Goal: Transaction & Acquisition: Purchase product/service

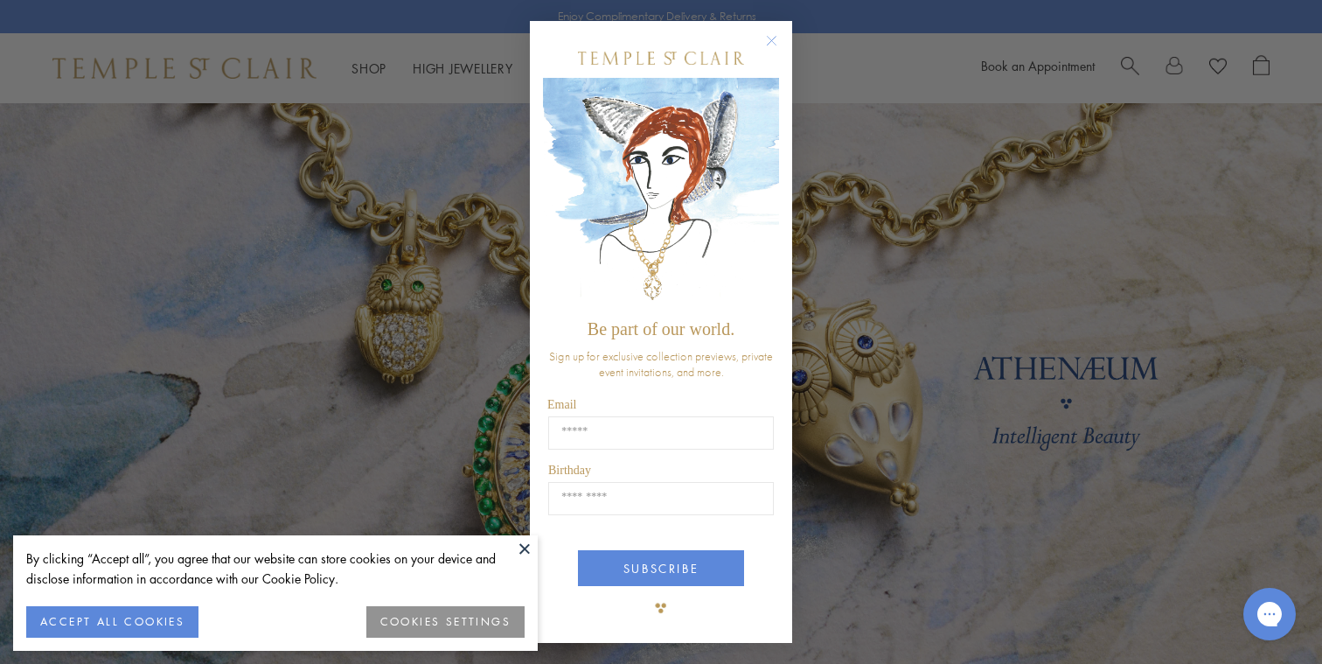
click at [774, 39] on circle "Close dialog" at bounding box center [771, 40] width 21 height 21
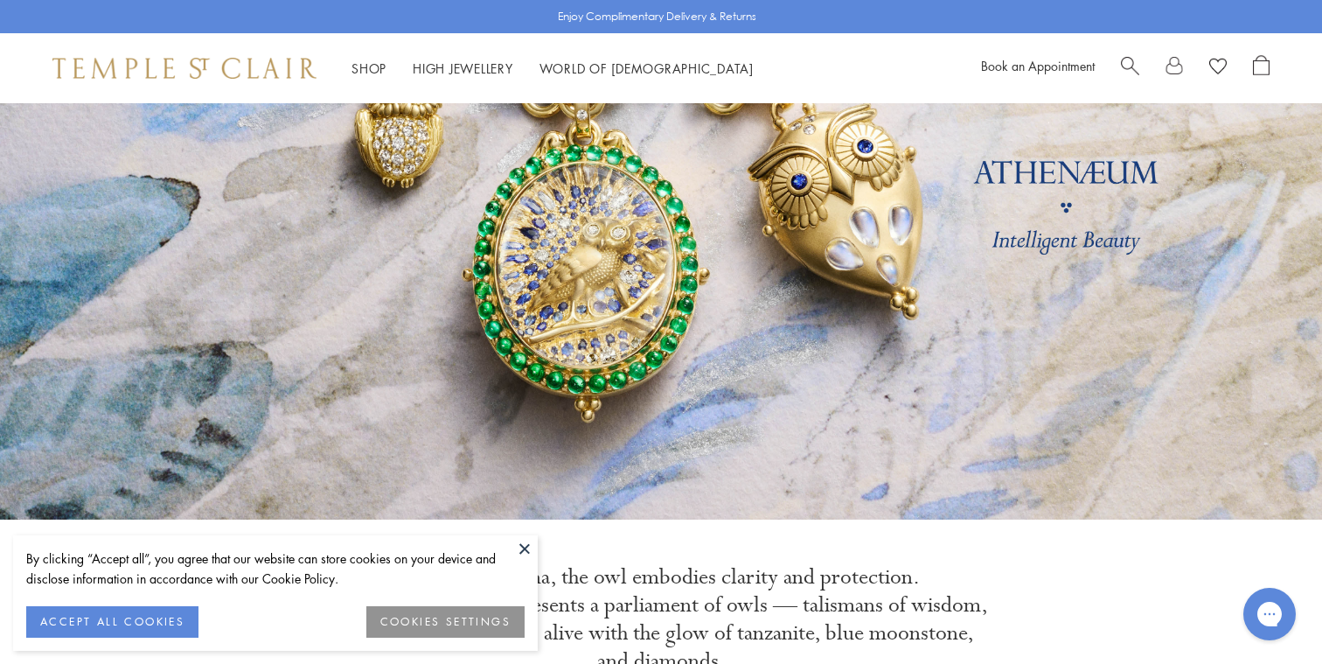
scroll to position [206, 0]
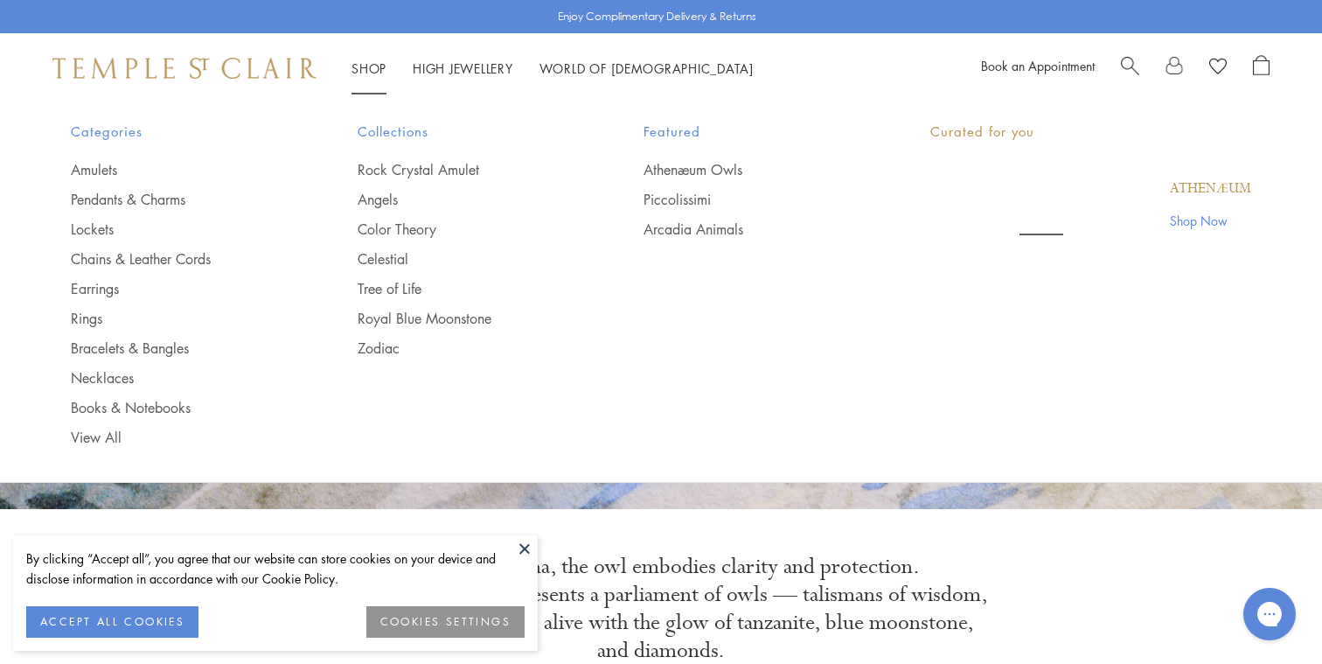
click at [369, 73] on link "Shop Shop" at bounding box center [368, 67] width 35 height 17
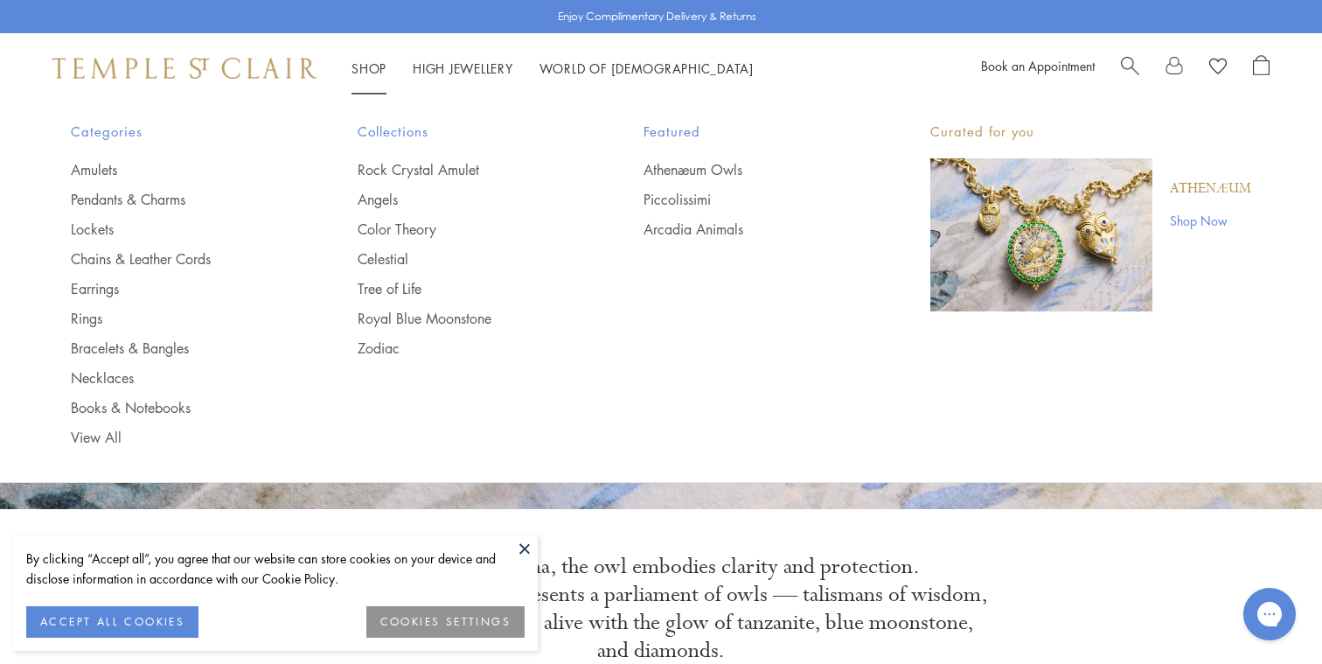
scroll to position [0, 0]
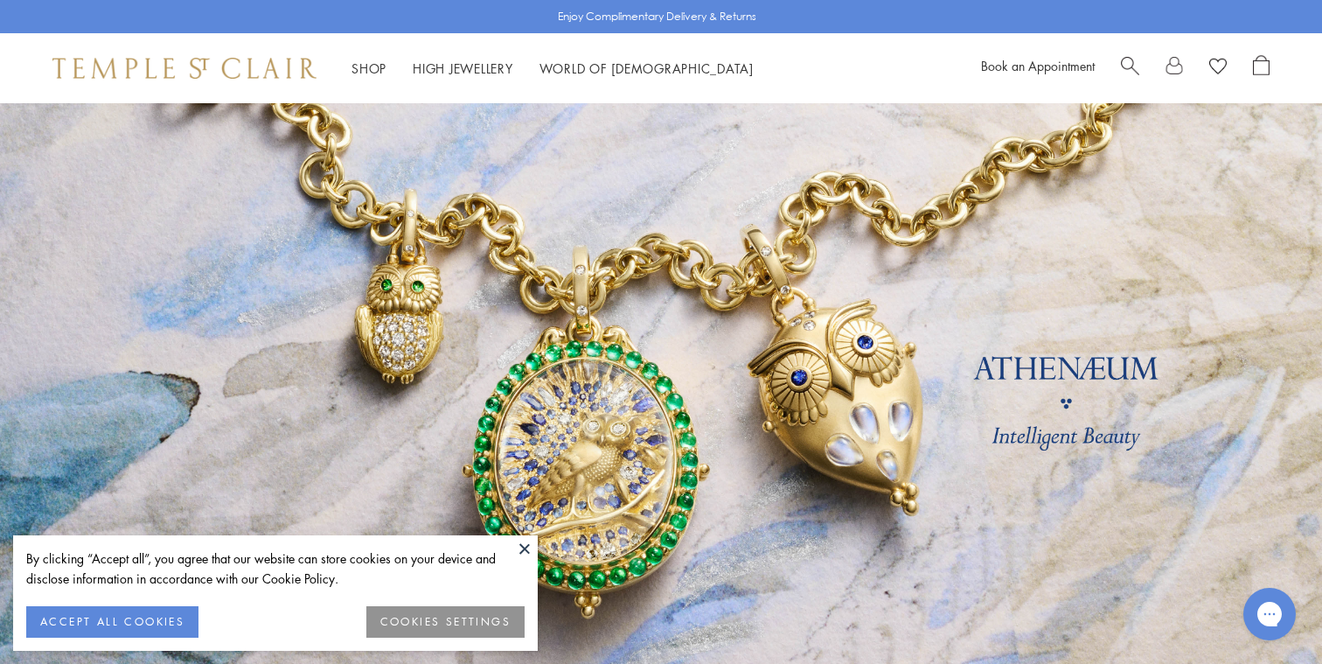
click at [521, 552] on button at bounding box center [524, 548] width 26 height 26
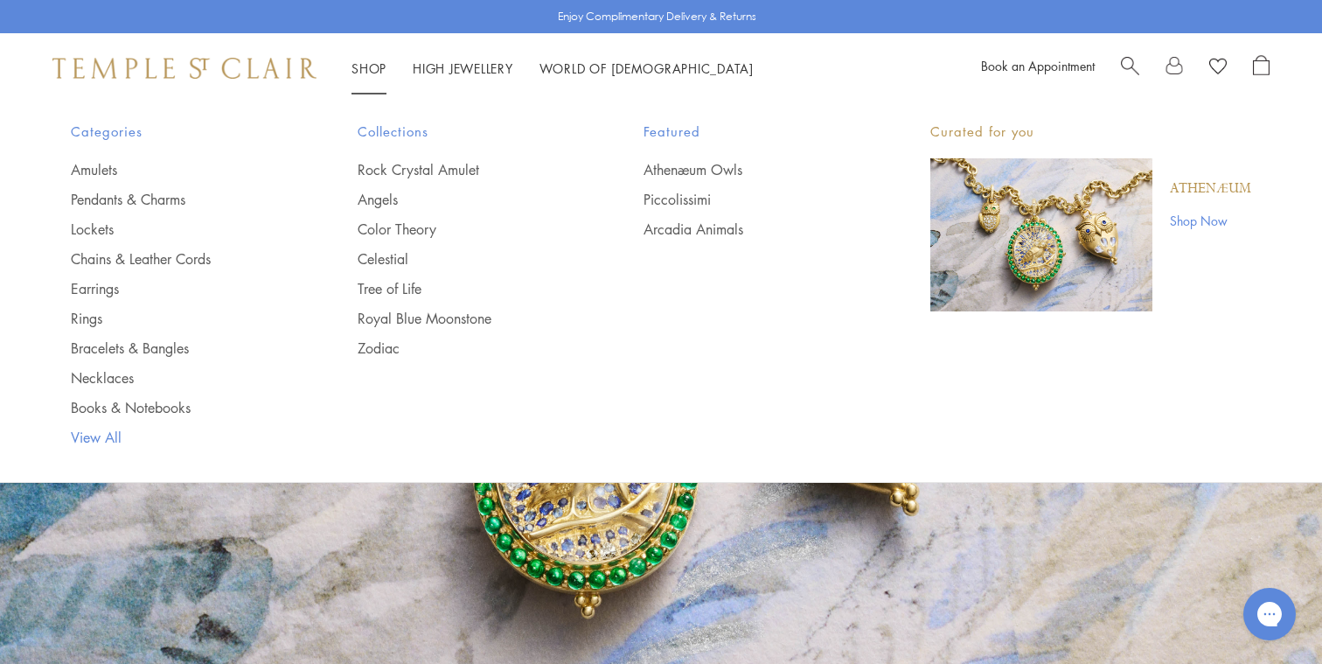
click at [92, 433] on link "View All" at bounding box center [179, 436] width 217 height 19
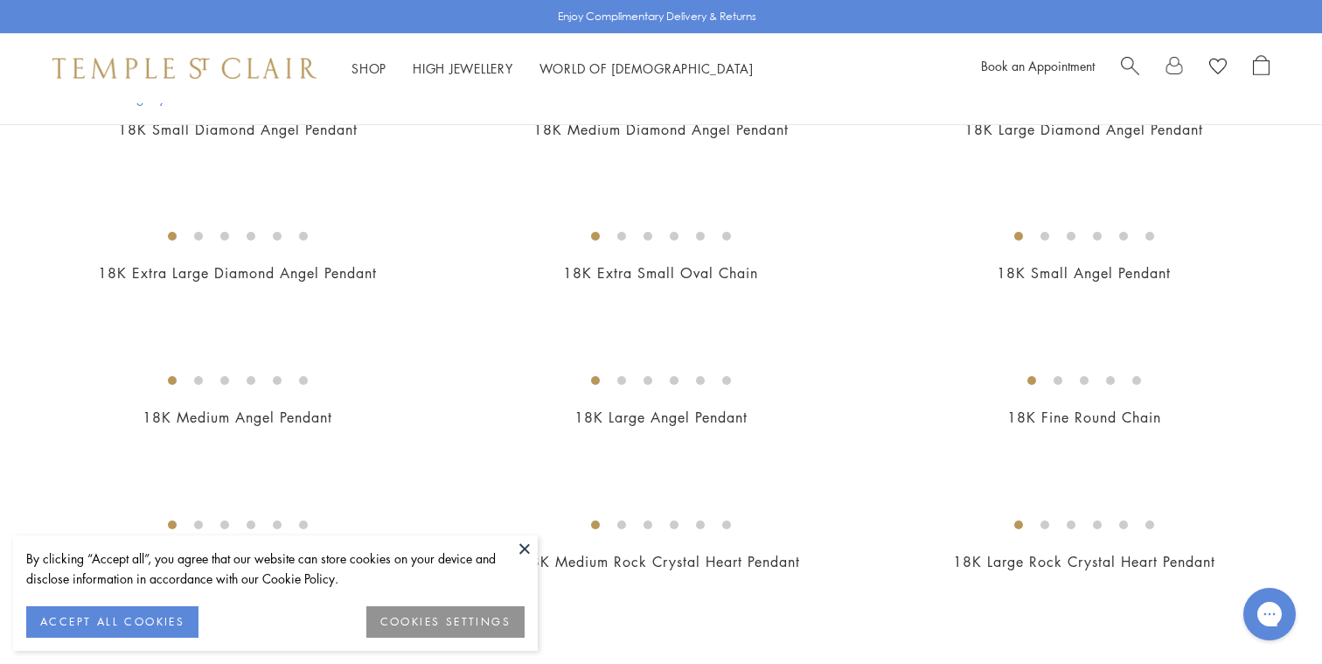
click at [523, 550] on button at bounding box center [524, 548] width 26 height 26
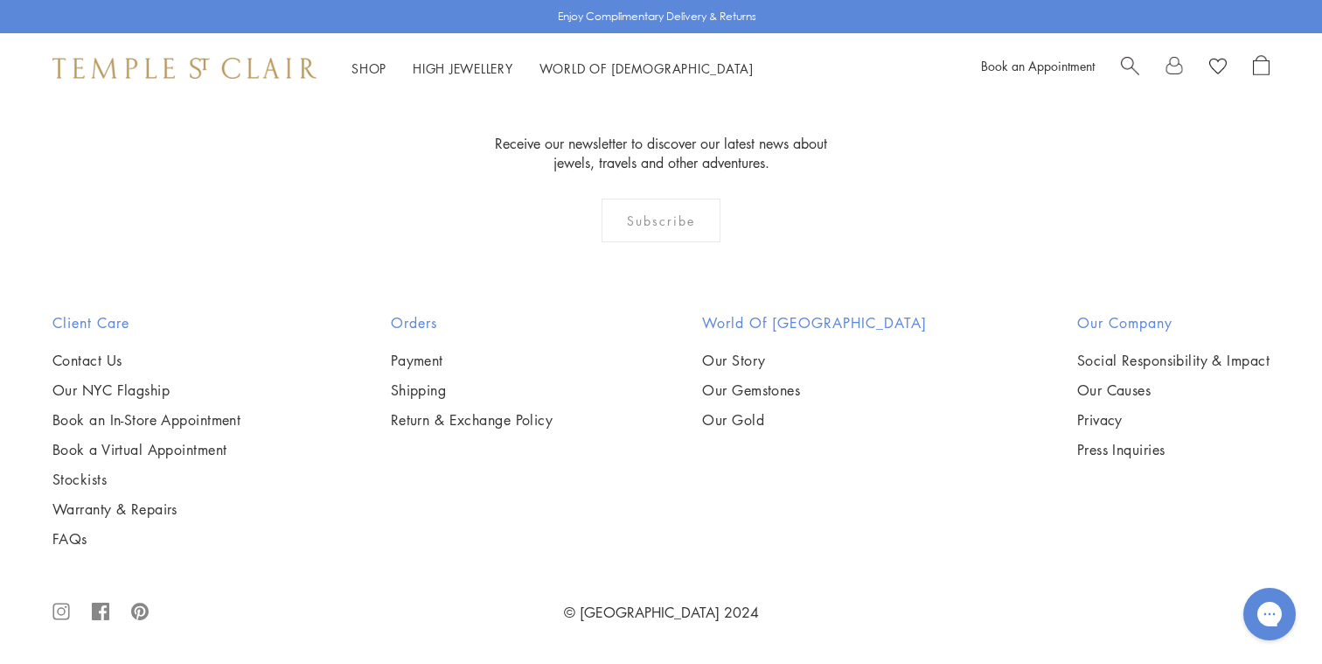
scroll to position [13460, 0]
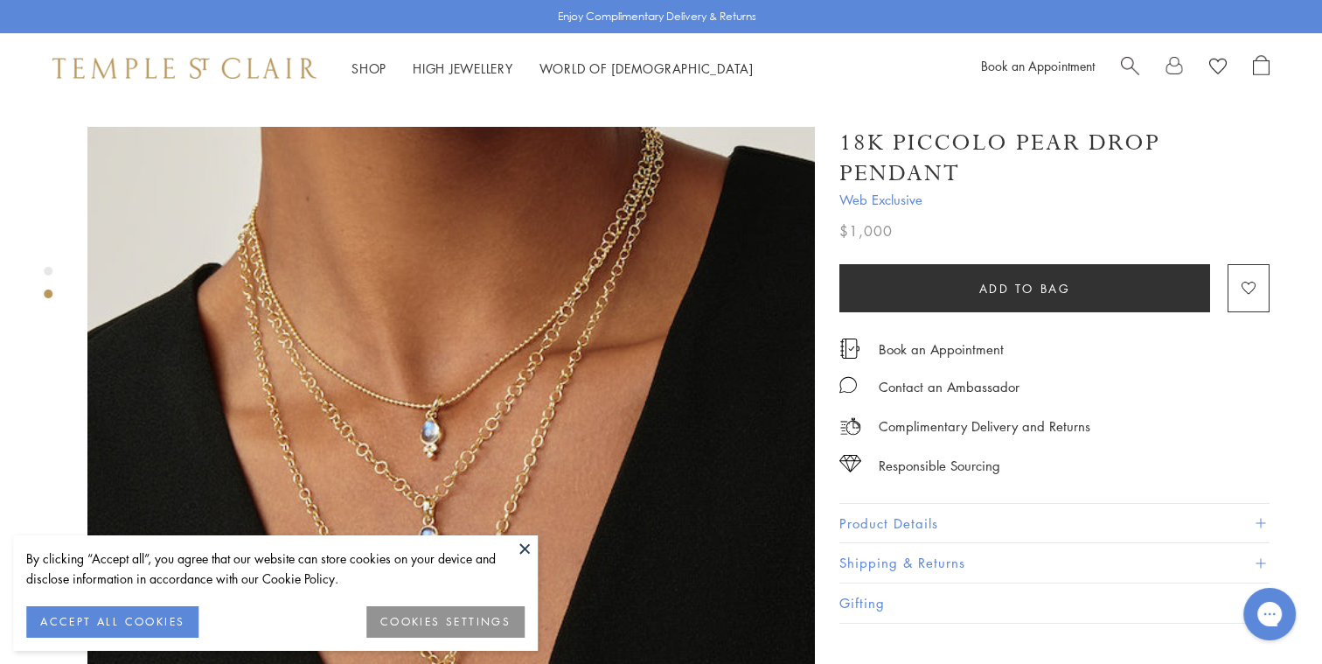
scroll to position [646, 0]
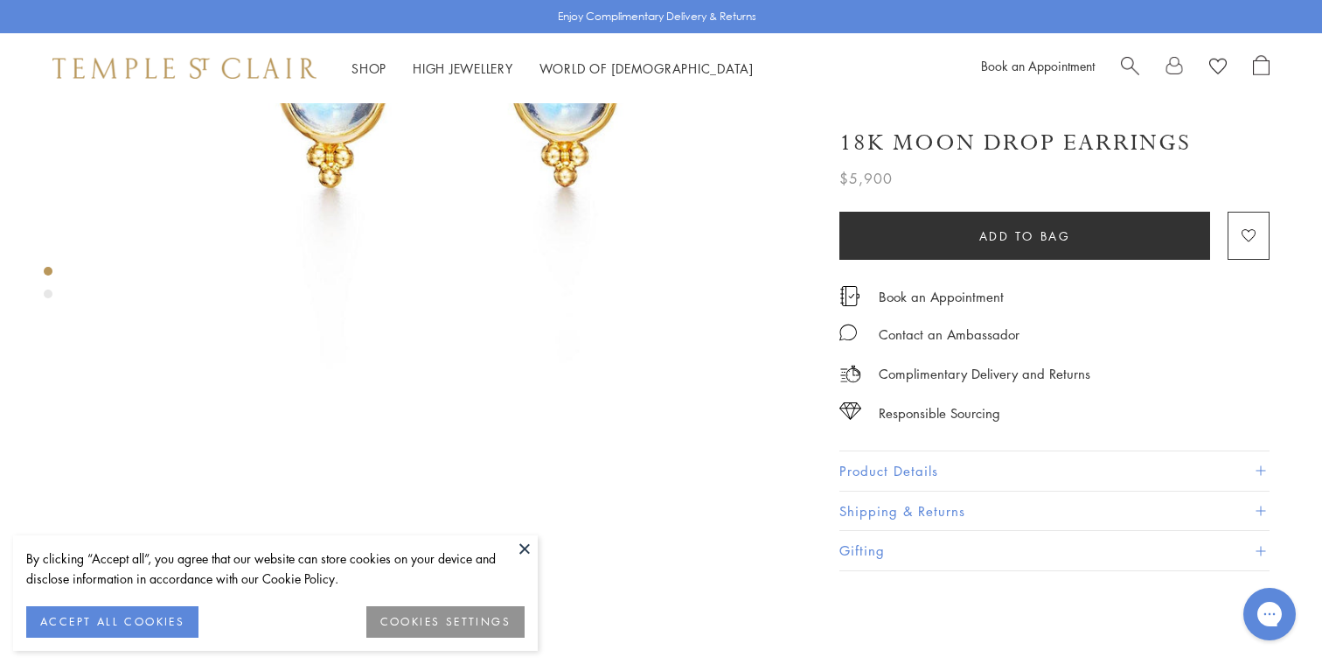
scroll to position [430, 0]
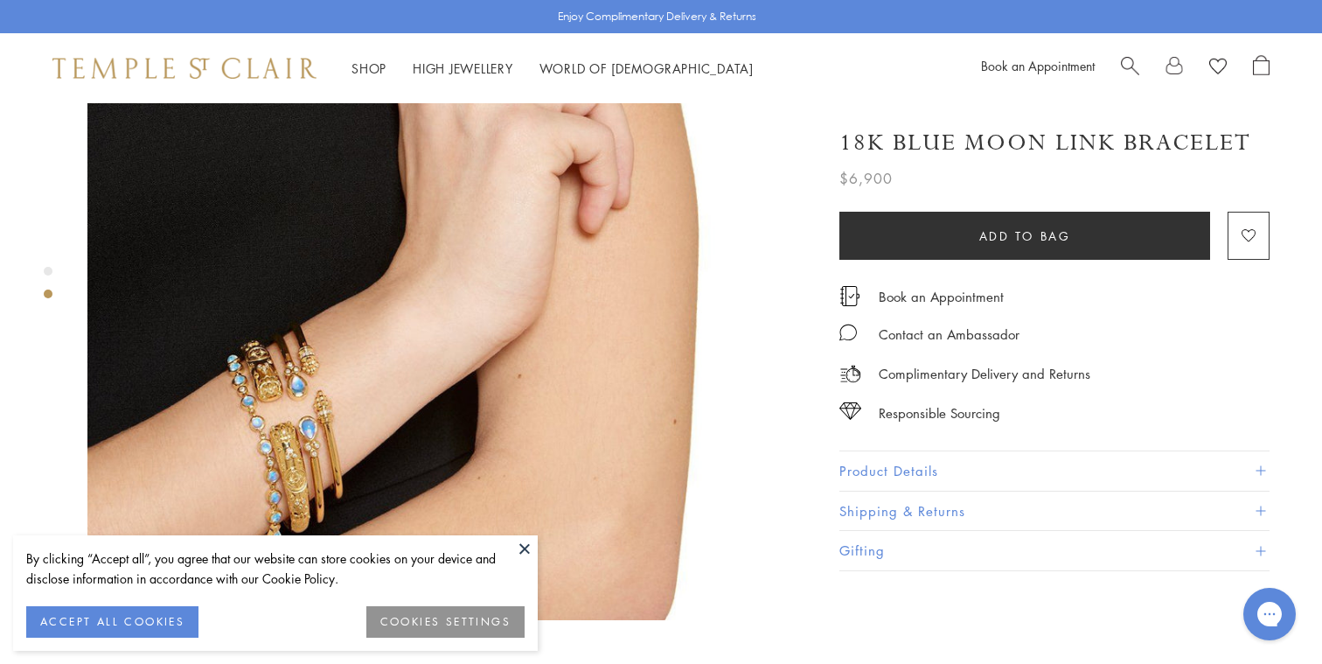
scroll to position [957, 0]
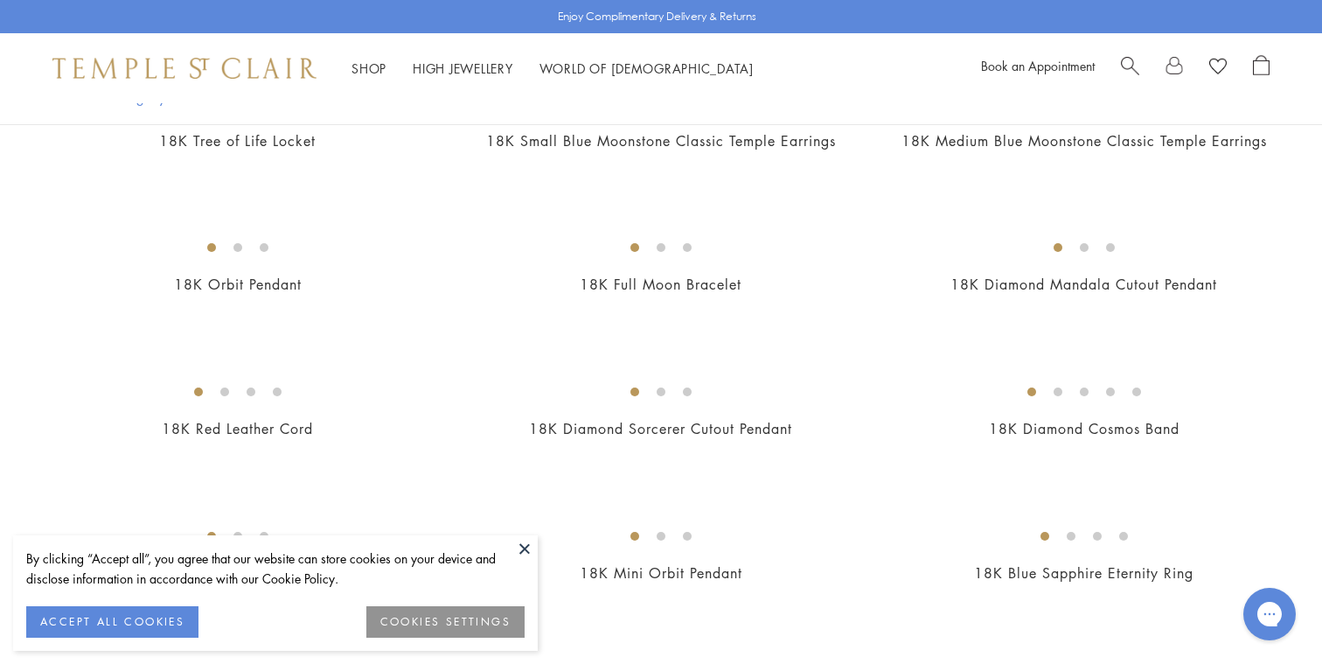
scroll to position [255, 0]
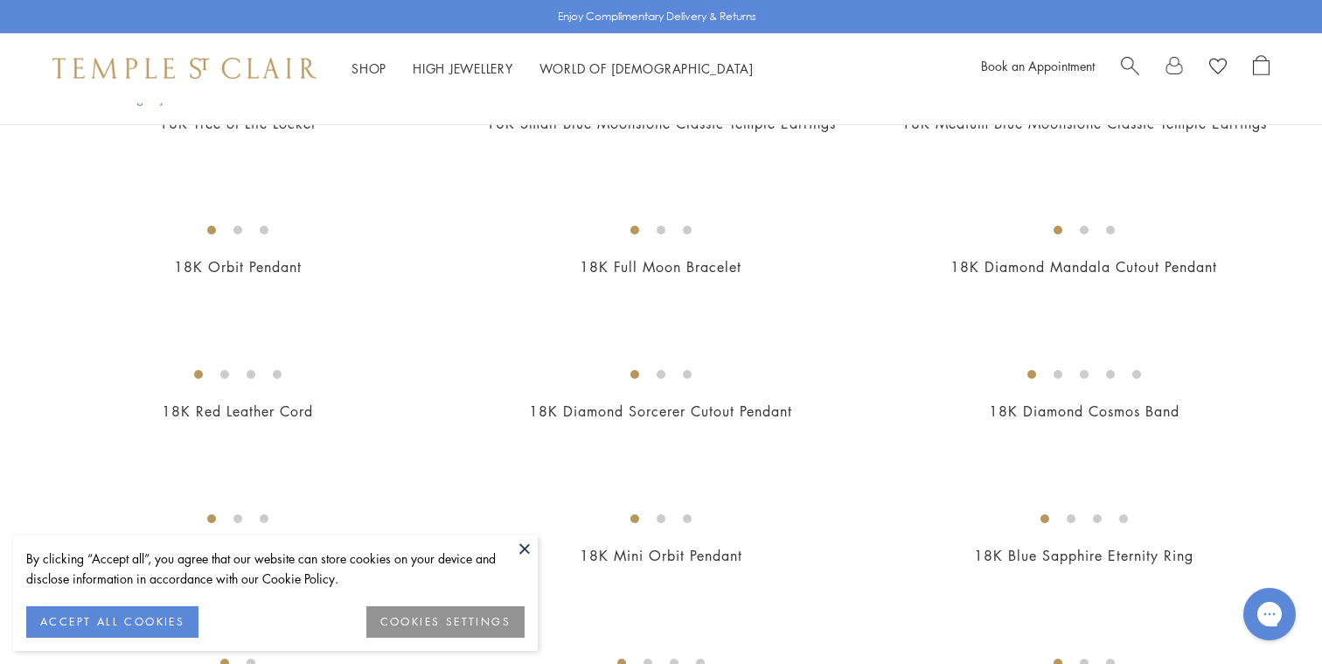
click at [525, 554] on button at bounding box center [524, 548] width 26 height 26
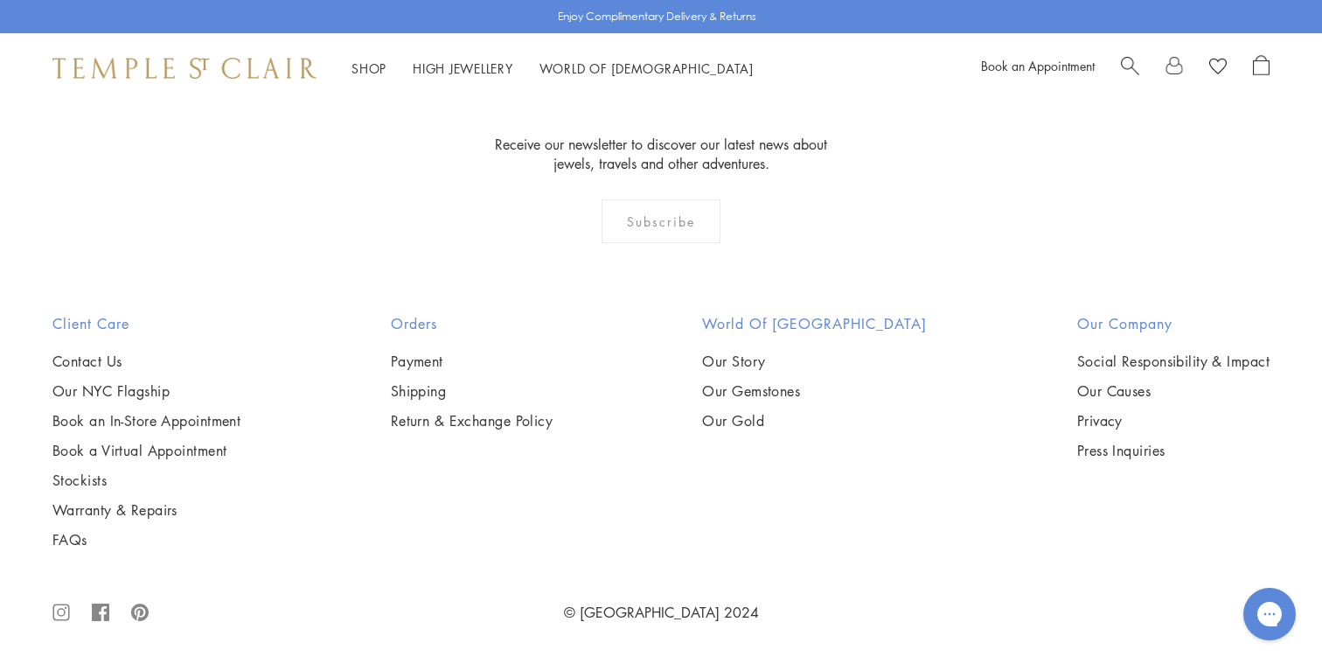
scroll to position [8344, 0]
